Goal: Navigation & Orientation: Find specific page/section

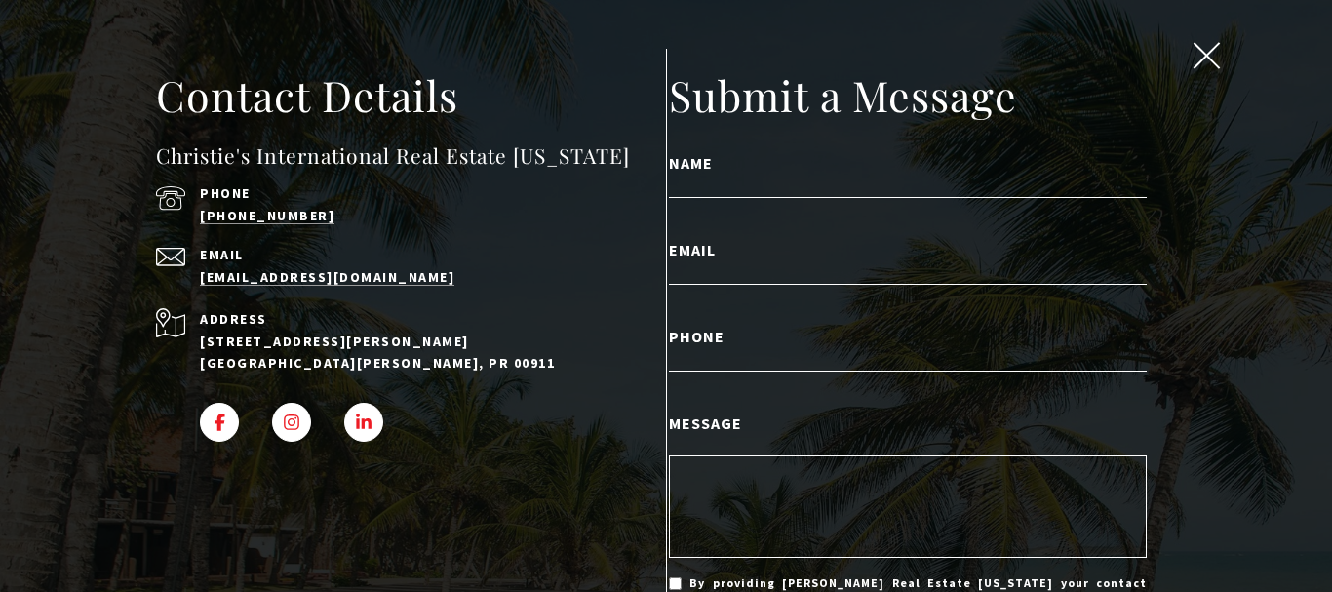
click at [1194, 52] on span "close modal" at bounding box center [1206, 54] width 25 height 25
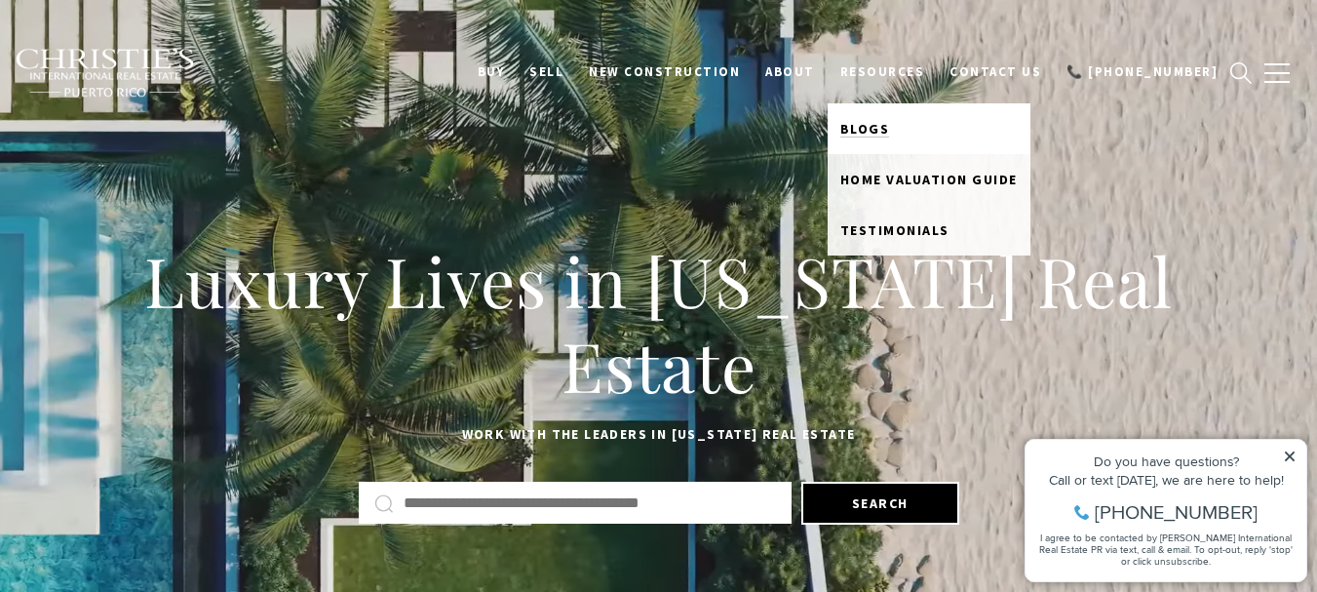
click at [890, 123] on span "Blogs" at bounding box center [866, 129] width 50 height 18
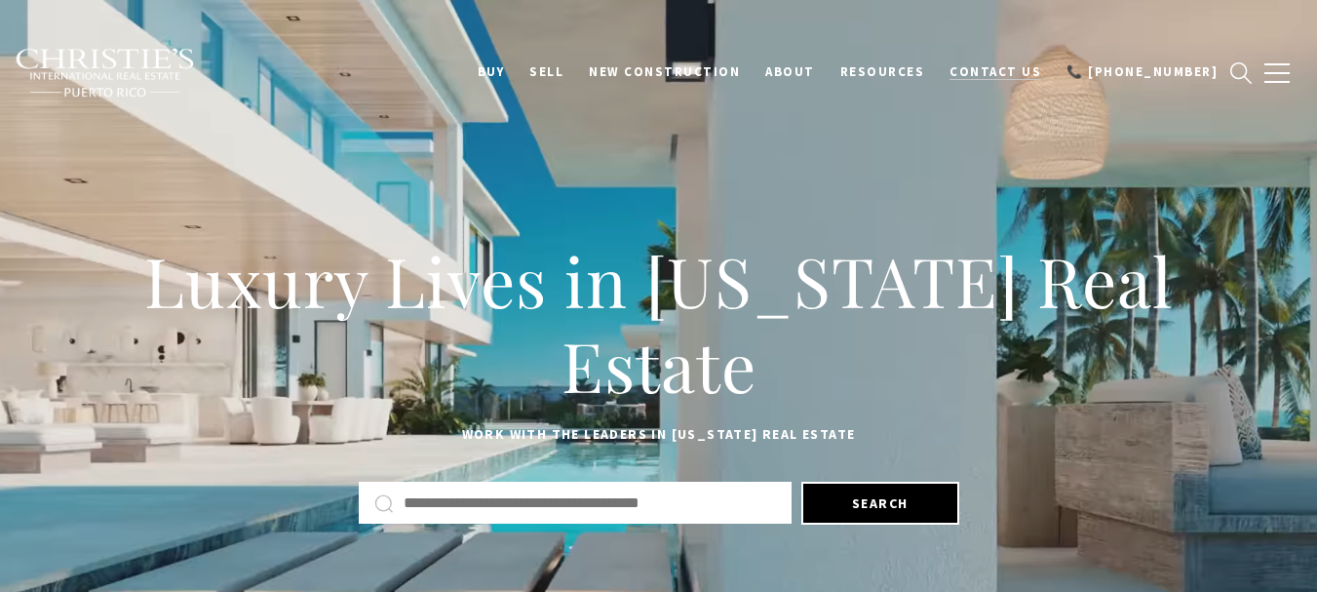
click at [1035, 79] on span "Contact Us" at bounding box center [996, 71] width 92 height 17
